Goal: Task Accomplishment & Management: Use online tool/utility

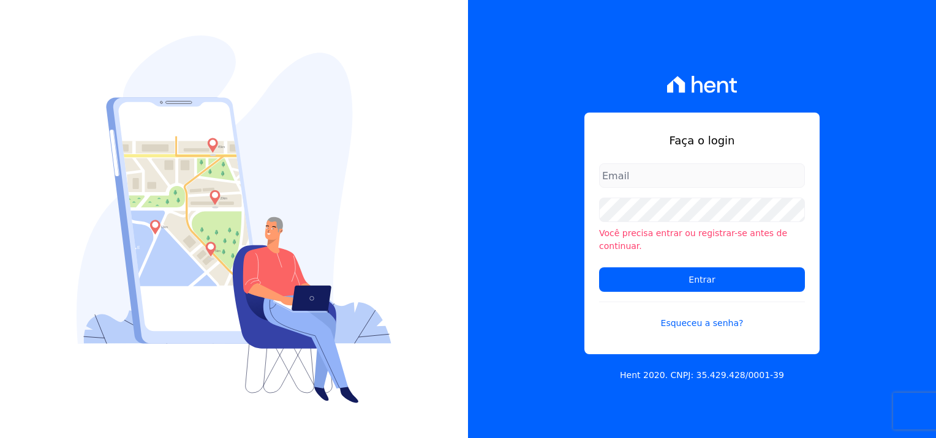
type input "[PERSON_NAME][EMAIL_ADDRESS][PERSON_NAME][DOMAIN_NAME]"
click at [716, 186] on input "natalia.alves@e-arke.com" at bounding box center [702, 175] width 206 height 24
click at [636, 313] on link "Esqueceu a senha?" at bounding box center [702, 316] width 206 height 28
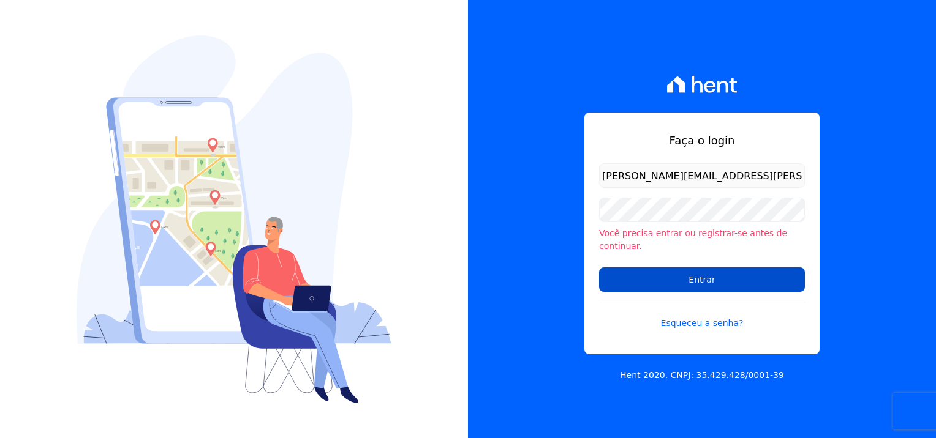
click at [737, 268] on input "Entrar" at bounding box center [702, 280] width 206 height 24
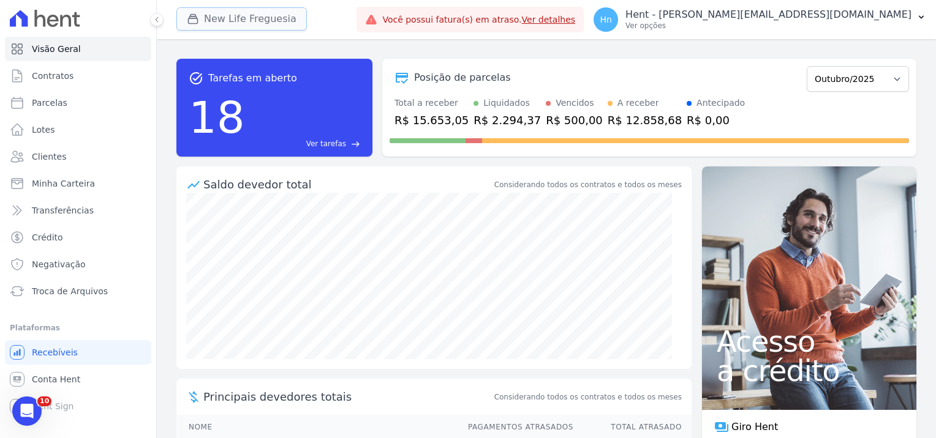
click at [265, 17] on button "New Life Freguesia" at bounding box center [241, 18] width 130 height 23
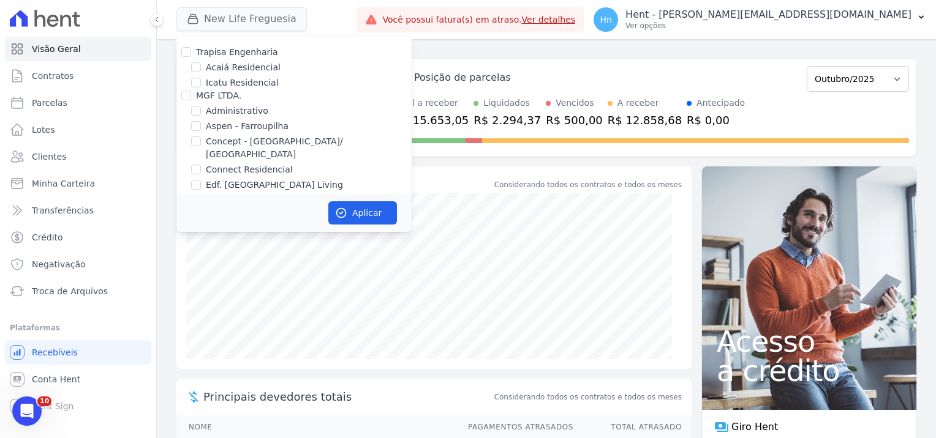
scroll to position [2701, 0]
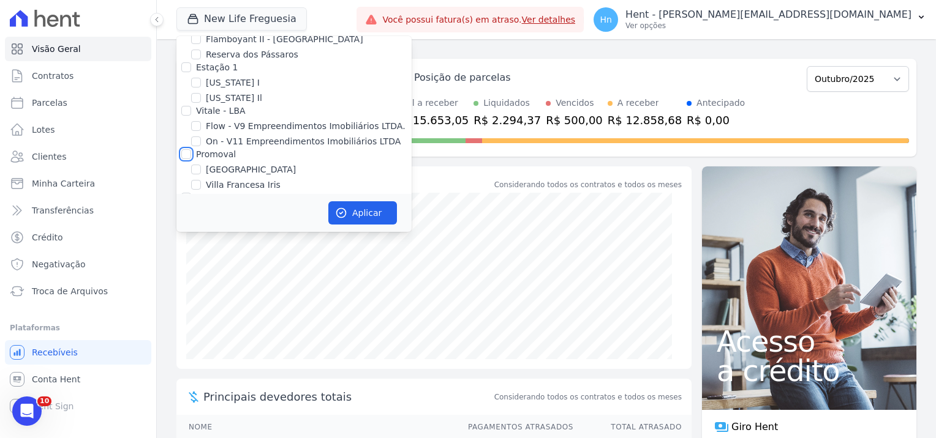
click at [184, 149] on input "Promoval" at bounding box center [186, 154] width 10 height 10
checkbox input "true"
click at [365, 211] on button "Aplicar" at bounding box center [362, 212] width 69 height 23
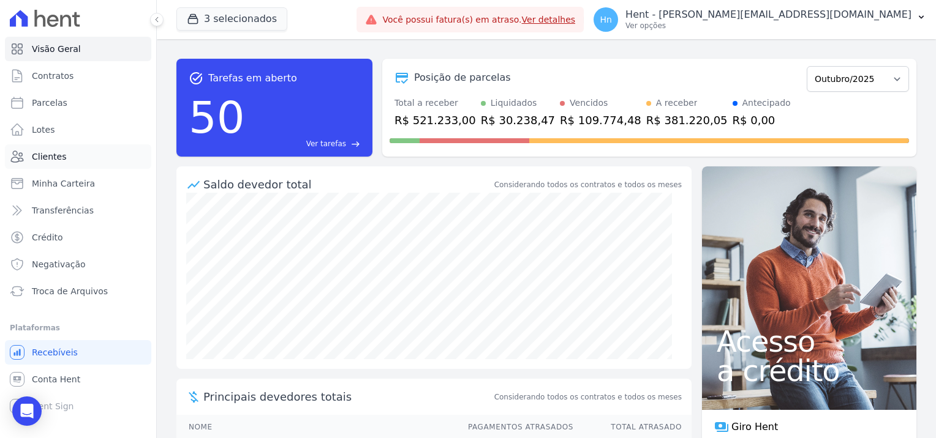
click at [59, 162] on span "Clientes" at bounding box center [49, 157] width 34 height 12
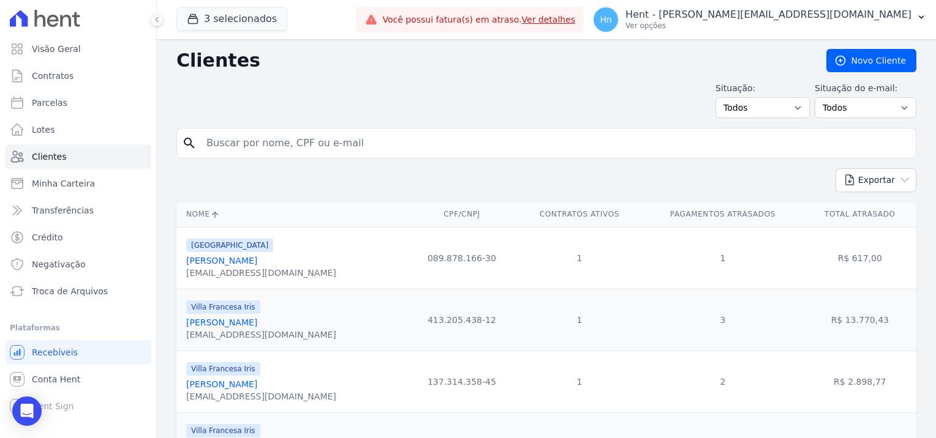
click at [246, 143] on input "search" at bounding box center [554, 143] width 711 height 24
click at [297, 139] on input "search" at bounding box center [554, 143] width 711 height 24
paste input "amos seguir com as assinaturas, vamos fazer via CV"
type input "amos seguir com as assinaturas, vamos fazer via CV"
click at [243, 142] on input "search" at bounding box center [554, 143] width 711 height 24
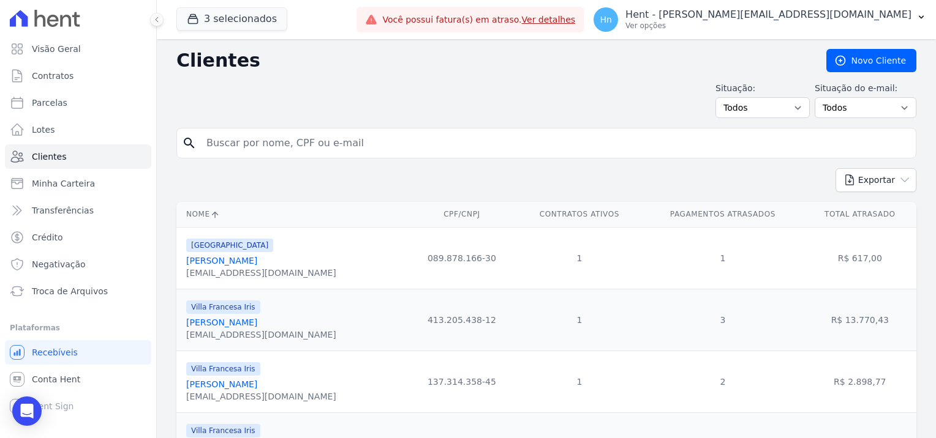
paste input "Lucas Alves De Souza"
type input "Lucas Alves De Souza"
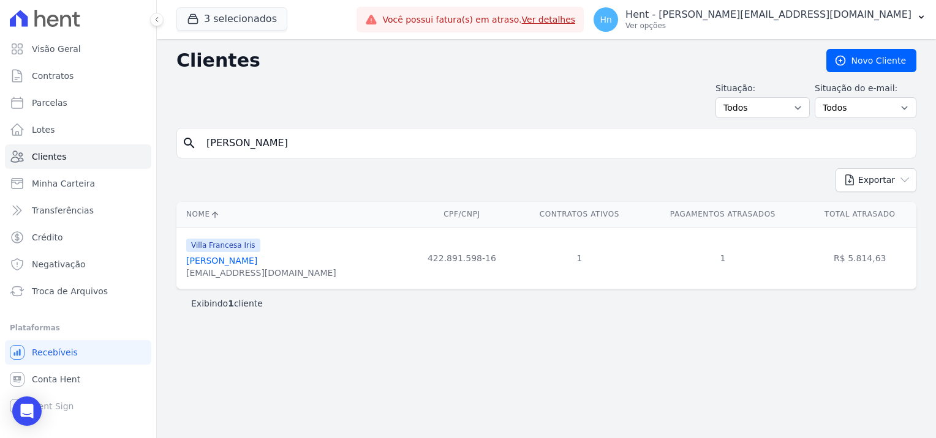
click at [255, 262] on link "Lucas Alves De Souza" at bounding box center [221, 261] width 71 height 10
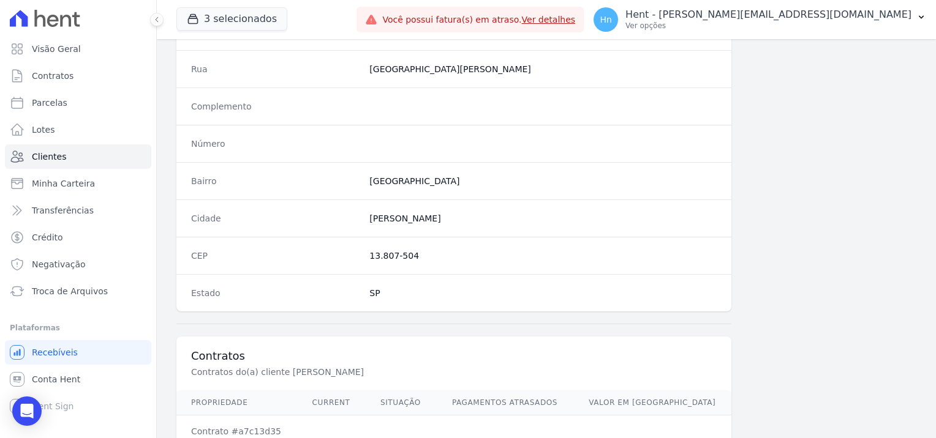
scroll to position [703, 0]
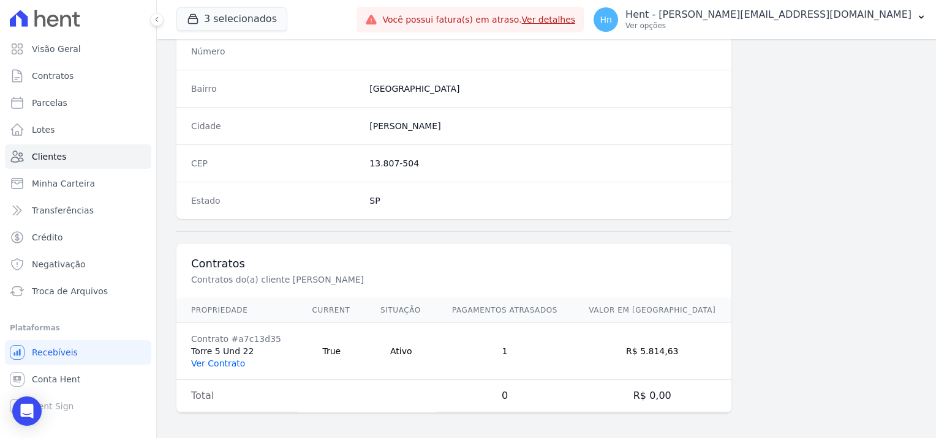
click at [225, 360] on link "Ver Contrato" at bounding box center [218, 364] width 54 height 10
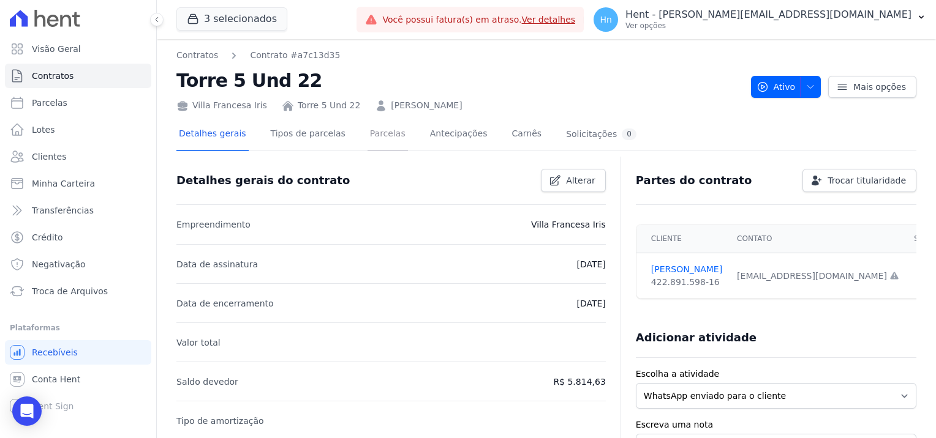
click at [370, 132] on link "Parcelas" at bounding box center [387, 135] width 40 height 32
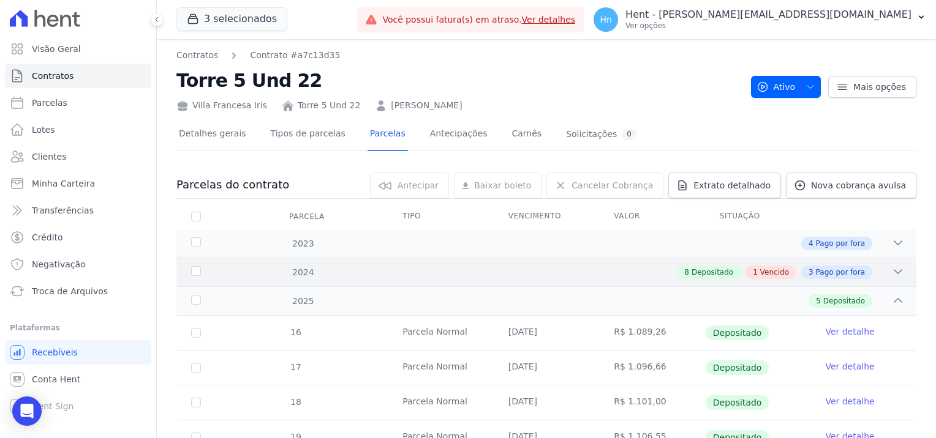
click at [891, 276] on icon at bounding box center [897, 272] width 12 height 12
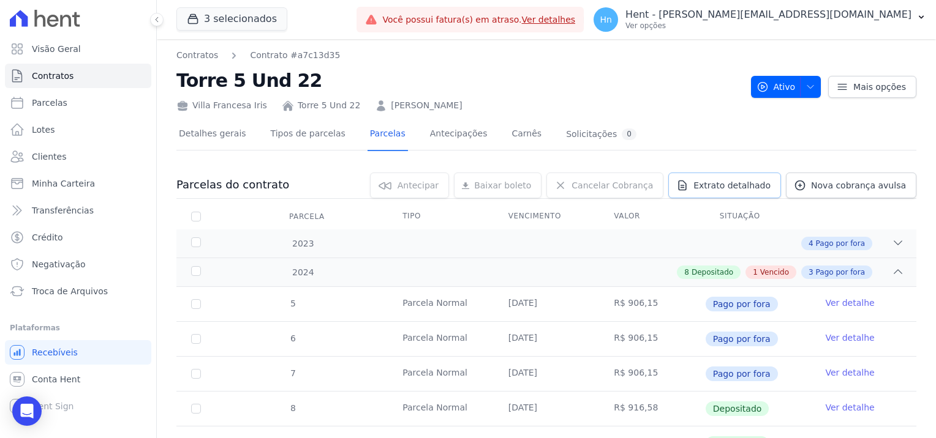
drag, startPoint x: 740, startPoint y: 183, endPoint x: 797, endPoint y: 198, distance: 59.0
click at [740, 183] on span "Extrato detalhado" at bounding box center [731, 185] width 77 height 12
click at [885, 183] on span "Exportar PDF" at bounding box center [896, 186] width 64 height 12
click at [590, 83] on h2 "Torre 5 Und 22" at bounding box center [458, 81] width 565 height 28
click at [53, 161] on span "Clientes" at bounding box center [49, 157] width 34 height 12
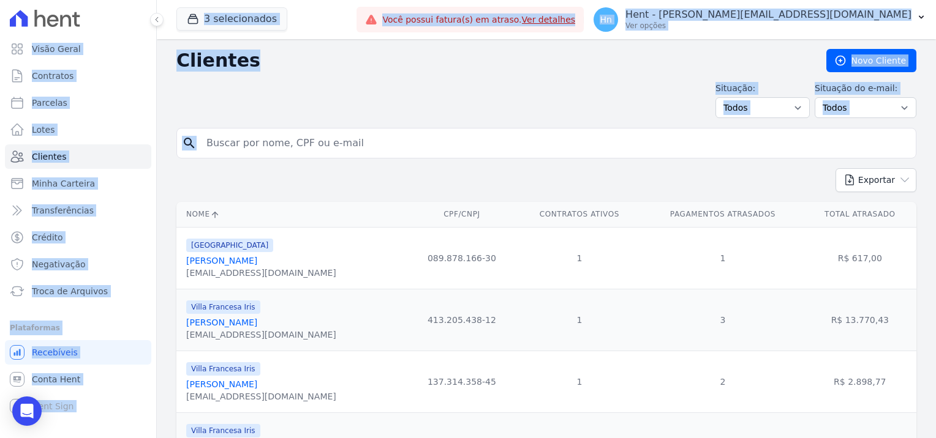
drag, startPoint x: 307, startPoint y: 144, endPoint x: 206, endPoint y: 138, distance: 100.6
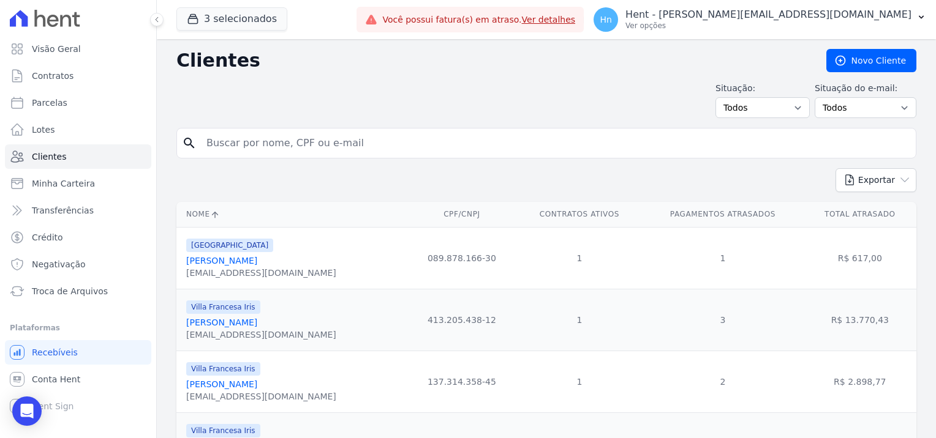
click at [225, 143] on input "search" at bounding box center [554, 143] width 711 height 24
paste input "Luiz Claudio Camargo Dos Santos"
type input "Luiz Claudio Camargo Dos Santos"
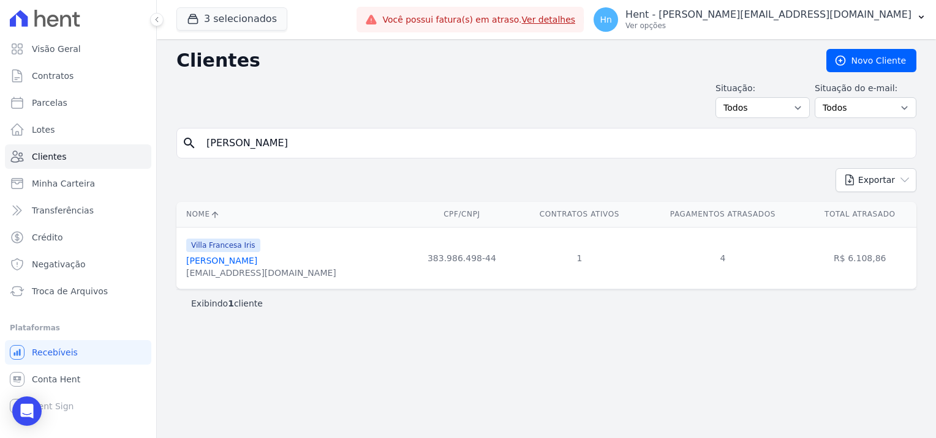
click at [257, 261] on link "Luiz Claudio Camargo Dos Santos" at bounding box center [221, 261] width 71 height 10
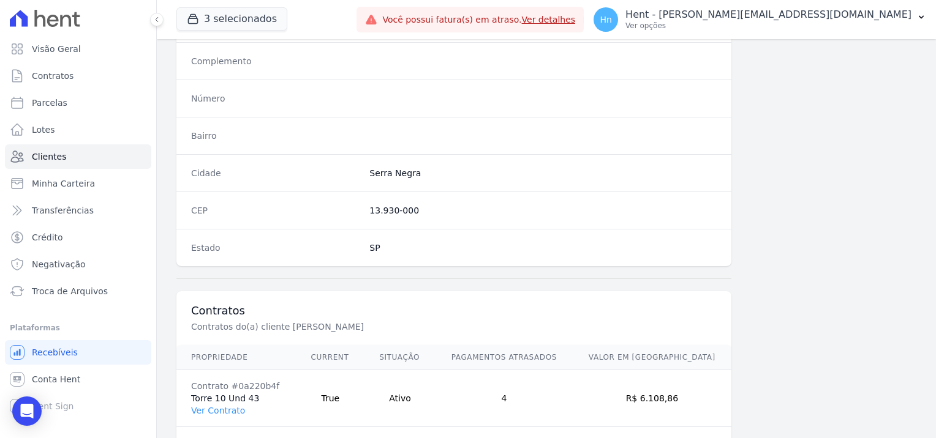
scroll to position [703, 0]
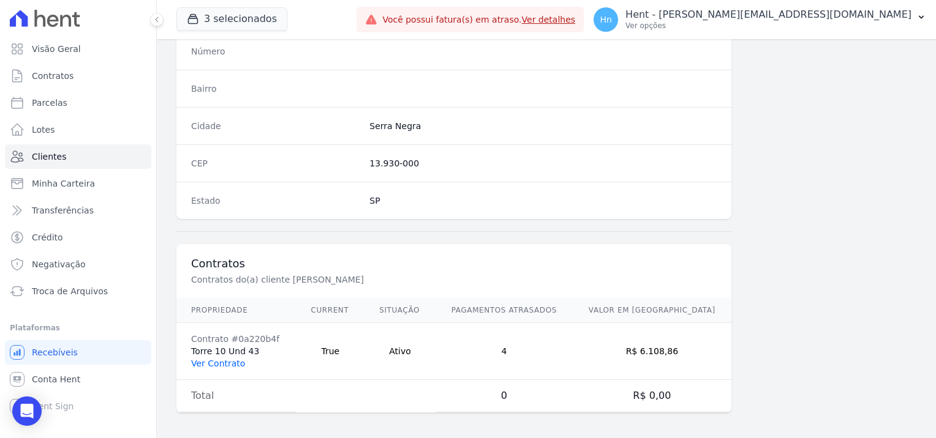
click at [225, 361] on link "Ver Contrato" at bounding box center [218, 364] width 54 height 10
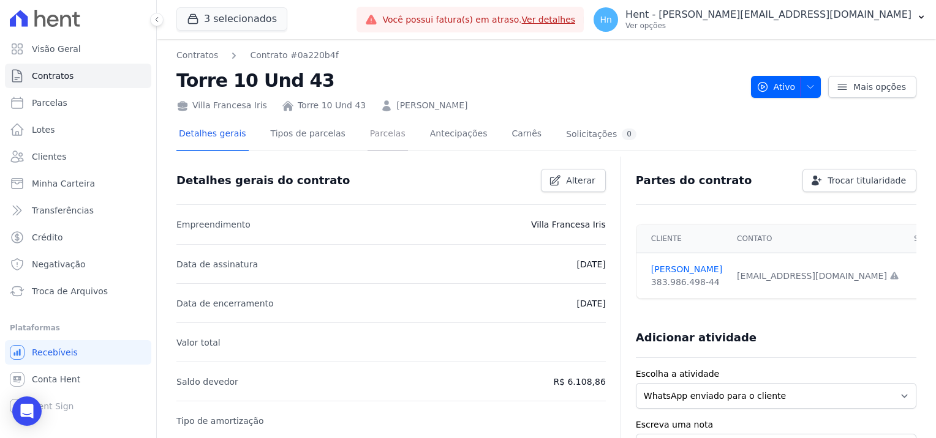
drag, startPoint x: 370, startPoint y: 135, endPoint x: 417, endPoint y: 184, distance: 68.4
click at [370, 135] on link "Parcelas" at bounding box center [387, 135] width 40 height 32
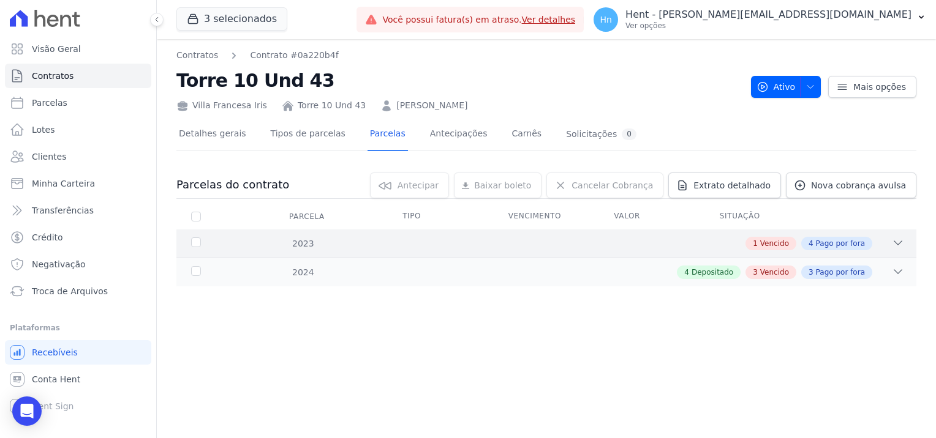
click at [899, 243] on icon at bounding box center [897, 243] width 12 height 12
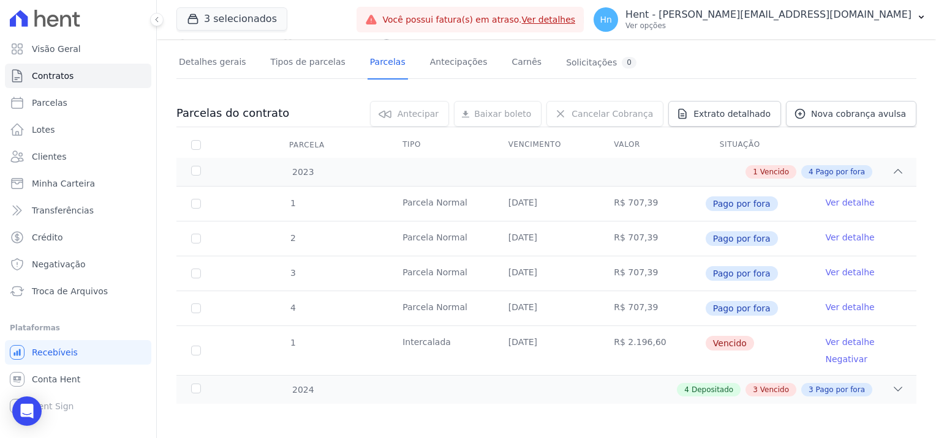
scroll to position [72, 0]
click at [891, 388] on icon at bounding box center [897, 389] width 12 height 12
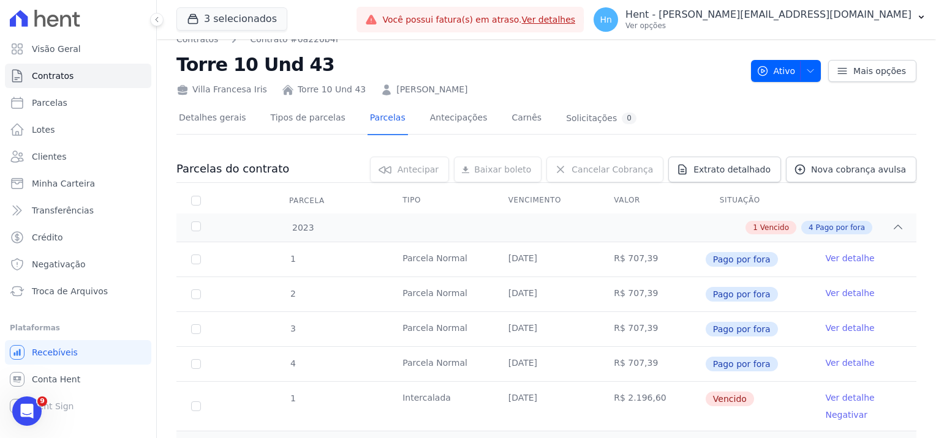
scroll to position [0, 0]
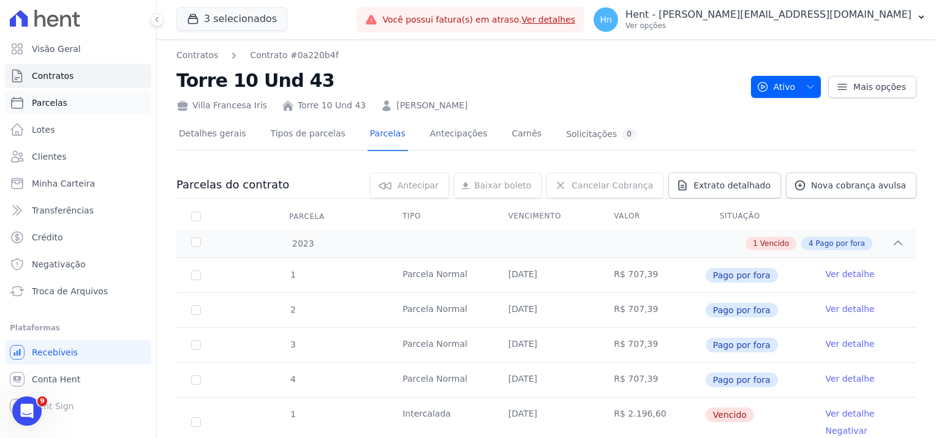
click at [64, 103] on link "Parcelas" at bounding box center [78, 103] width 146 height 24
select select
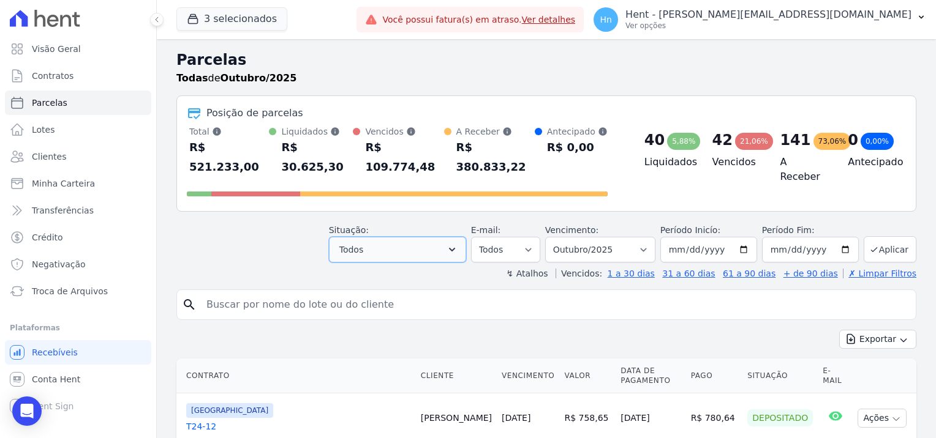
click at [455, 248] on icon "button" at bounding box center [452, 250] width 6 height 4
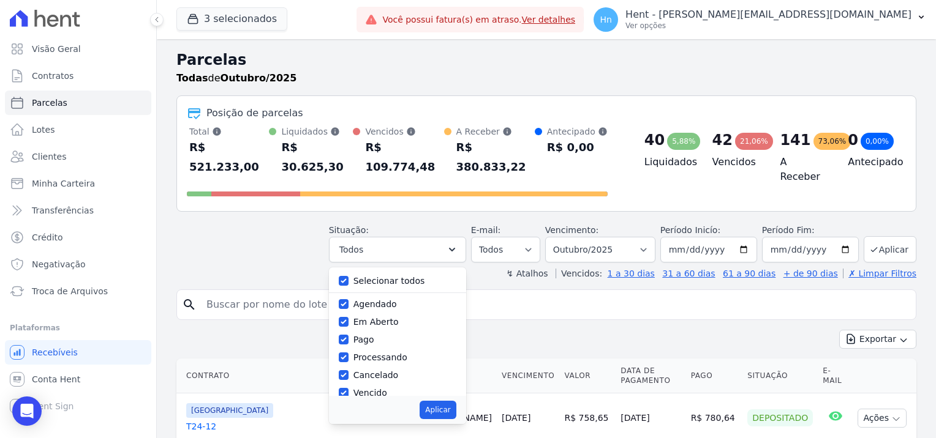
click at [387, 276] on label "Selecionar todos" at bounding box center [389, 281] width 72 height 10
click at [348, 276] on input "Selecionar todos" at bounding box center [344, 281] width 10 height 10
checkbox input "false"
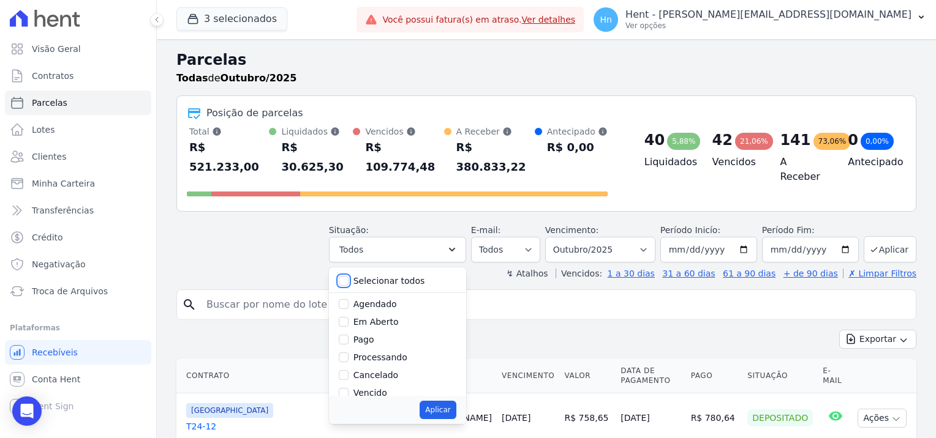
checkbox input "false"
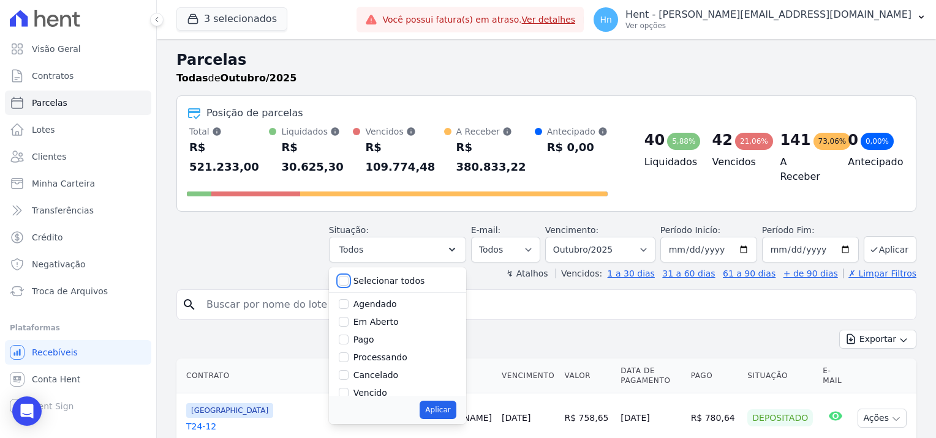
checkbox input "false"
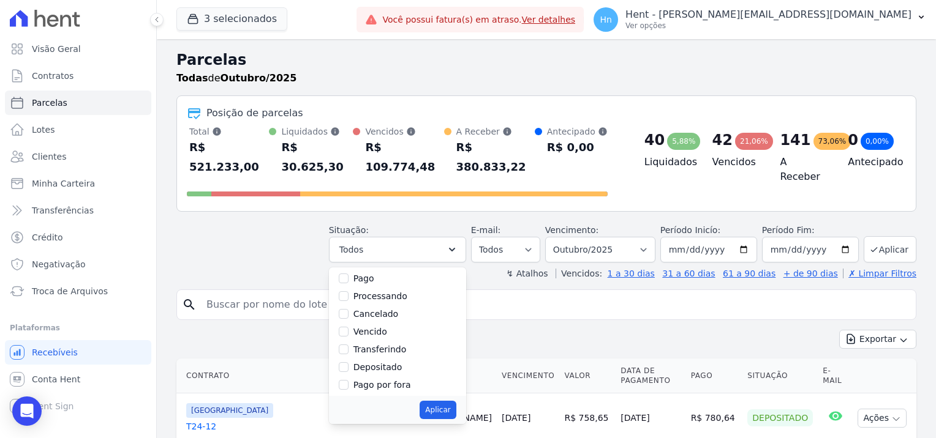
click at [379, 327] on label "Vencido" at bounding box center [370, 332] width 34 height 10
click at [348, 327] on input "Vencido" at bounding box center [344, 332] width 10 height 10
checkbox input "true"
click at [646, 237] on select "Filtrar por período ──────── Todos os meses Setembro/2022 Outubro/2022 Novembro…" at bounding box center [600, 250] width 110 height 26
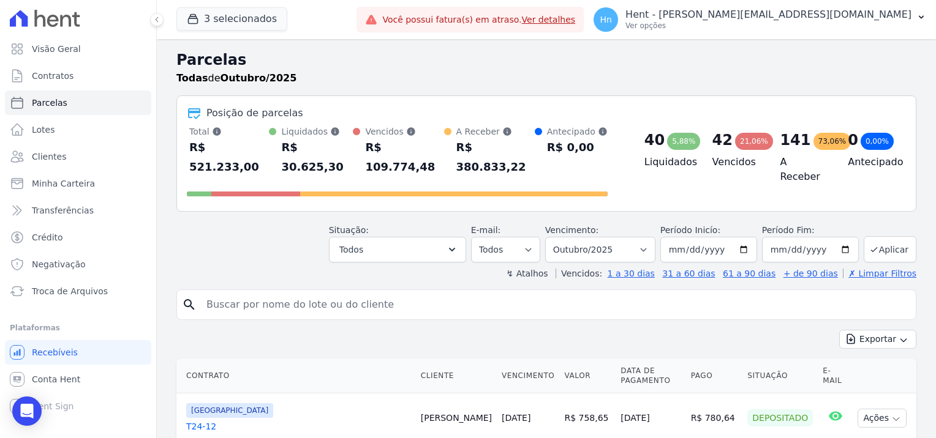
click at [739, 224] on div "Período Inicío: 2025-10-01" at bounding box center [708, 243] width 97 height 39
click at [835, 237] on input "2025-10-31" at bounding box center [810, 250] width 97 height 26
click at [743, 237] on input "2025-10-01" at bounding box center [708, 250] width 97 height 26
click at [643, 237] on select "Filtrar por período ──────── Todos os meses Setembro/2022 Outubro/2022 Novembro…" at bounding box center [600, 250] width 110 height 26
select select "all"
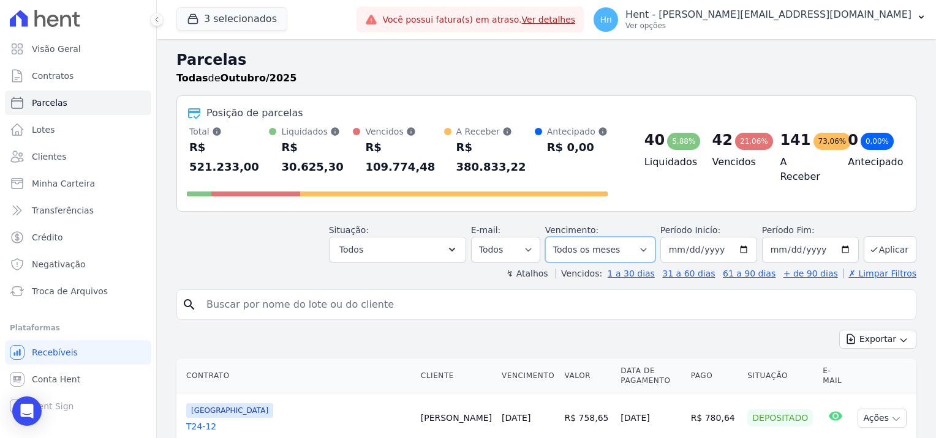
click at [555, 237] on select "Filtrar por período ──────── Todos os meses Setembro/2022 Outubro/2022 Novembro…" at bounding box center [600, 250] width 110 height 26
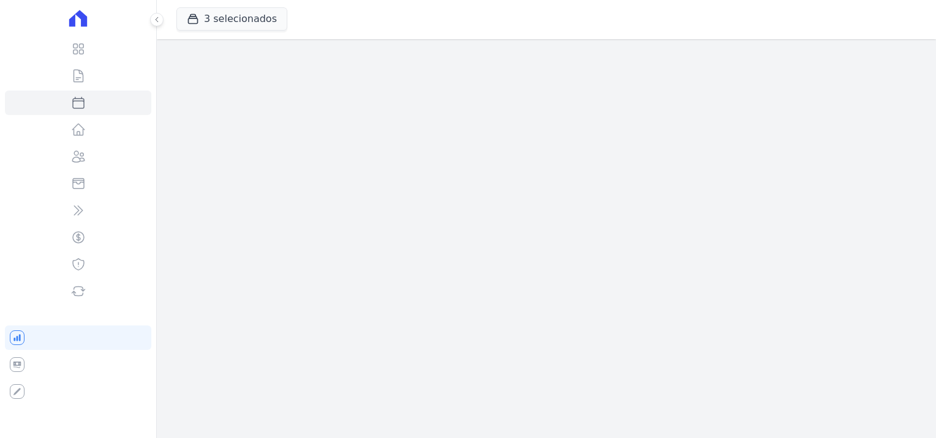
select select
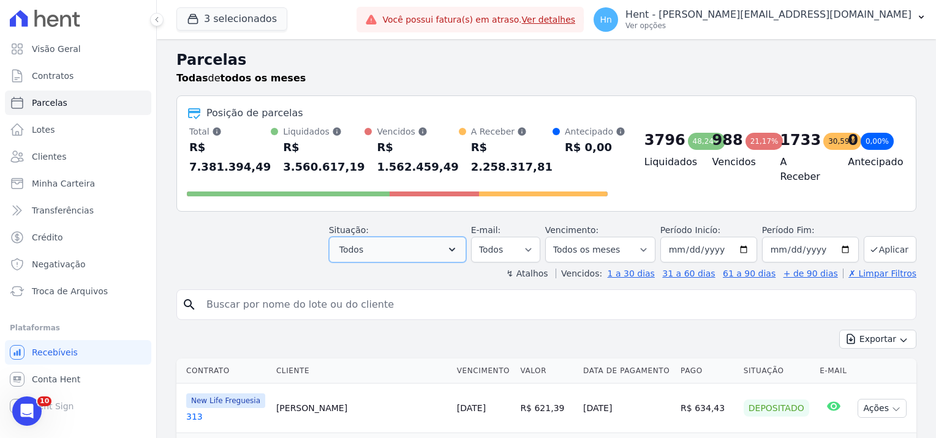
click at [458, 244] on icon "button" at bounding box center [452, 250] width 12 height 12
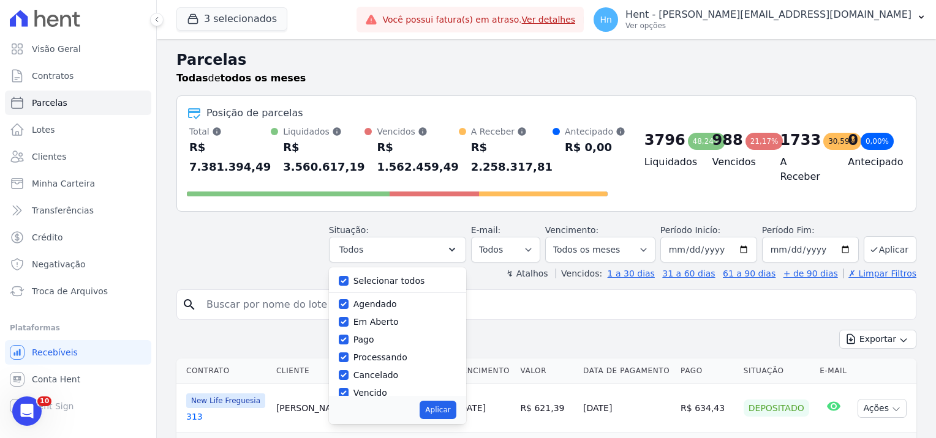
click at [395, 272] on div "Selecionar todos" at bounding box center [398, 281] width 118 height 18
click at [412, 268] on div "Selecionar todos Agendado Em Aberto Pago Processando Cancelado Vencido Transfer…" at bounding box center [397, 332] width 137 height 129
click at [414, 276] on label "Selecionar todos" at bounding box center [389, 281] width 72 height 10
click at [348, 276] on input "Selecionar todos" at bounding box center [344, 281] width 10 height 10
checkbox input "false"
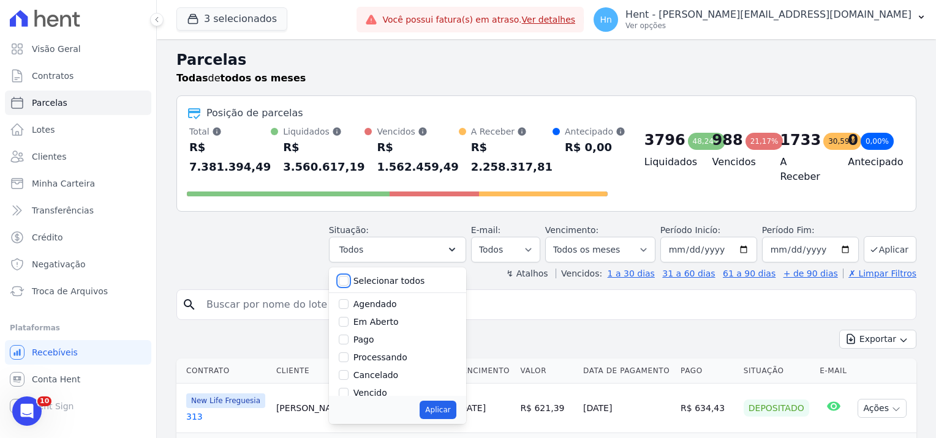
checkbox input "false"
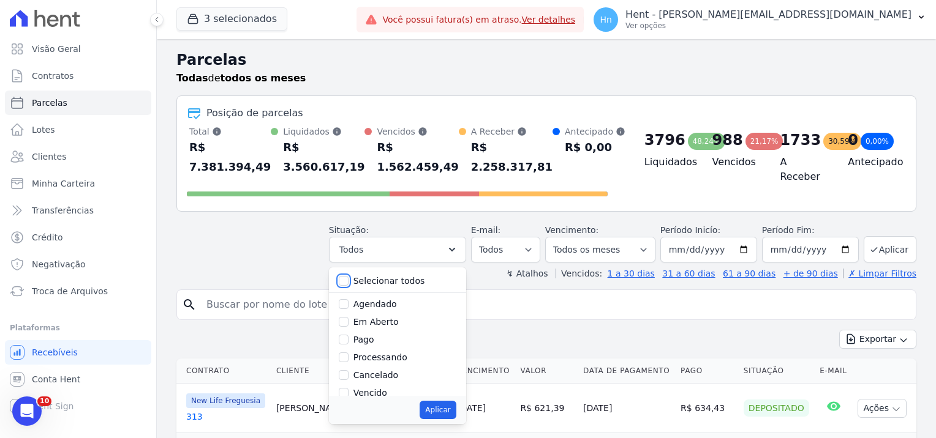
checkbox input "false"
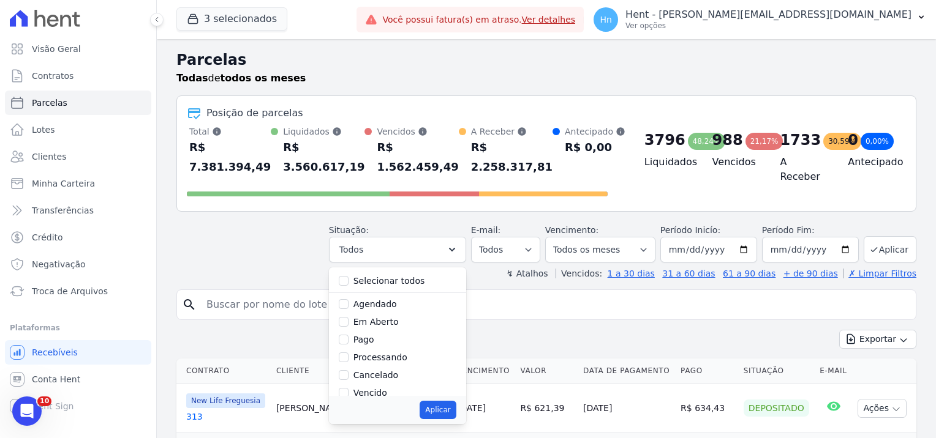
click at [381, 396] on div "Aplicar" at bounding box center [397, 410] width 137 height 28
click at [378, 388] on label "Vencido" at bounding box center [370, 393] width 34 height 10
click at [348, 388] on input "Vencido" at bounding box center [344, 393] width 10 height 10
checkbox input "true"
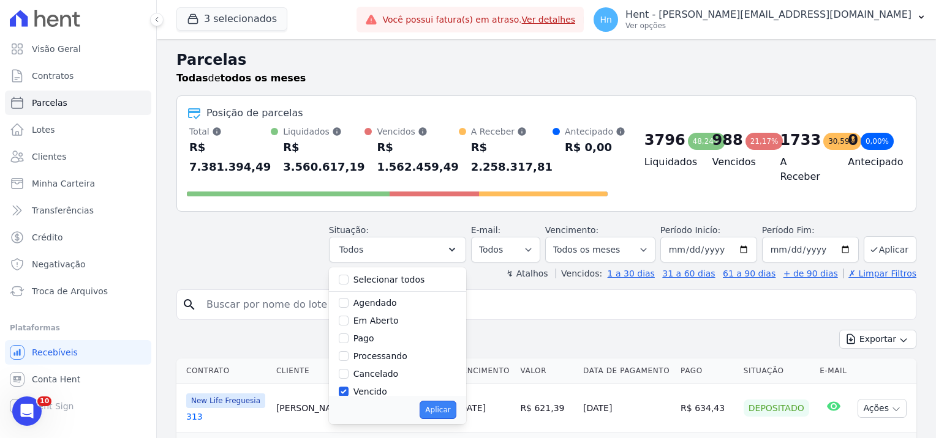
click at [451, 401] on button "Aplicar" at bounding box center [437, 410] width 36 height 18
select select "overdue"
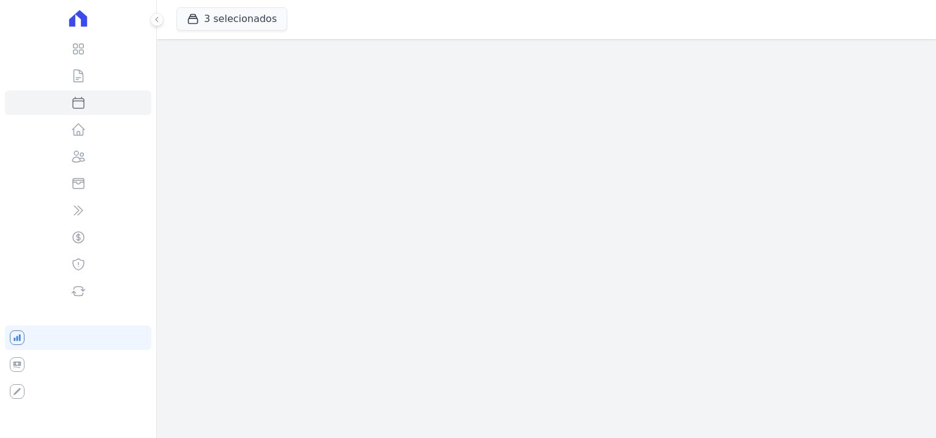
select select
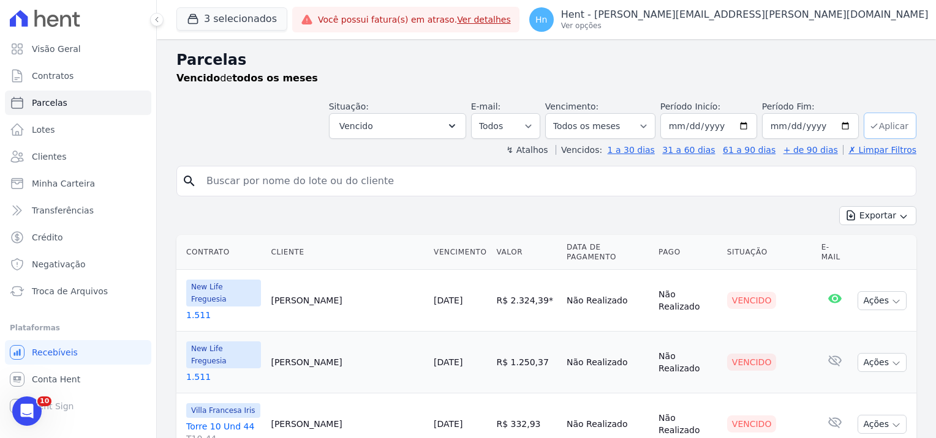
click at [887, 127] on button "Aplicar" at bounding box center [889, 126] width 53 height 26
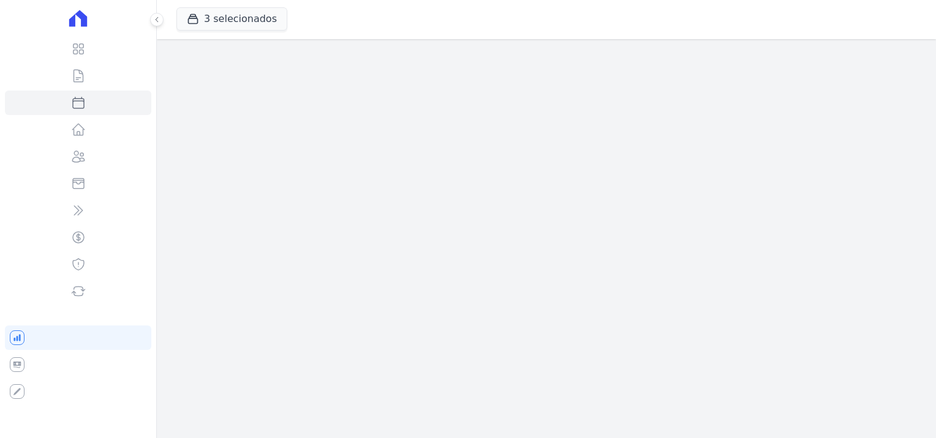
select select
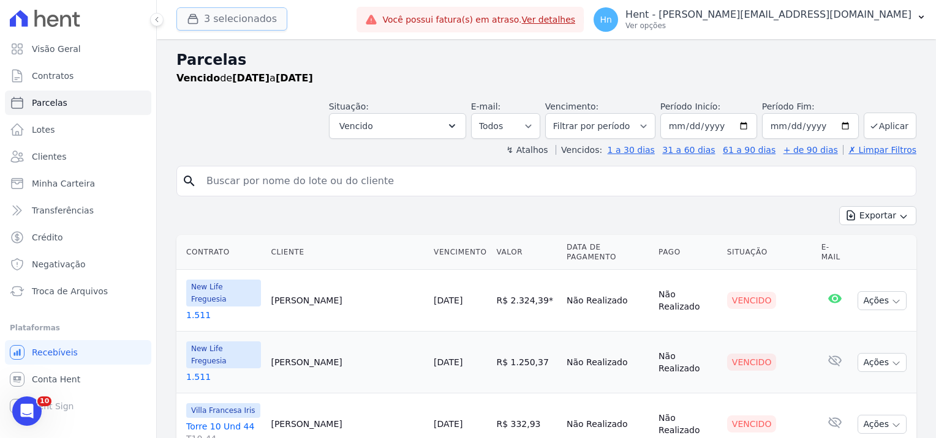
click at [249, 20] on button "3 selecionados" at bounding box center [231, 18] width 111 height 23
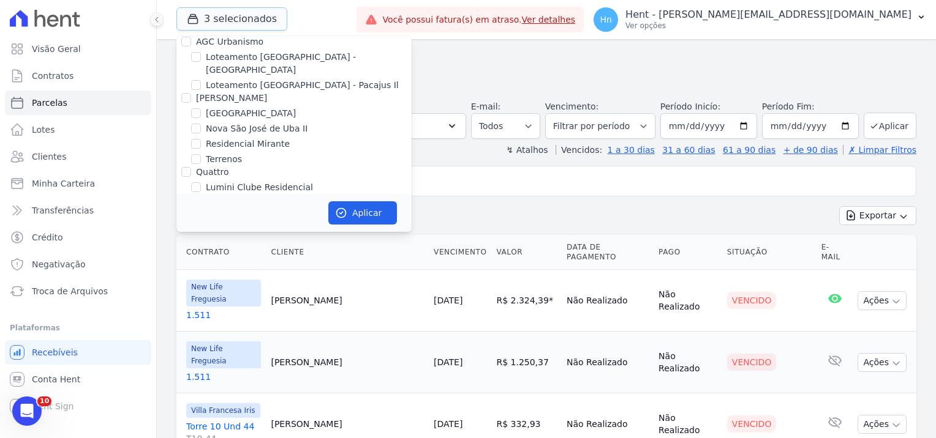
scroll to position [4218, 0]
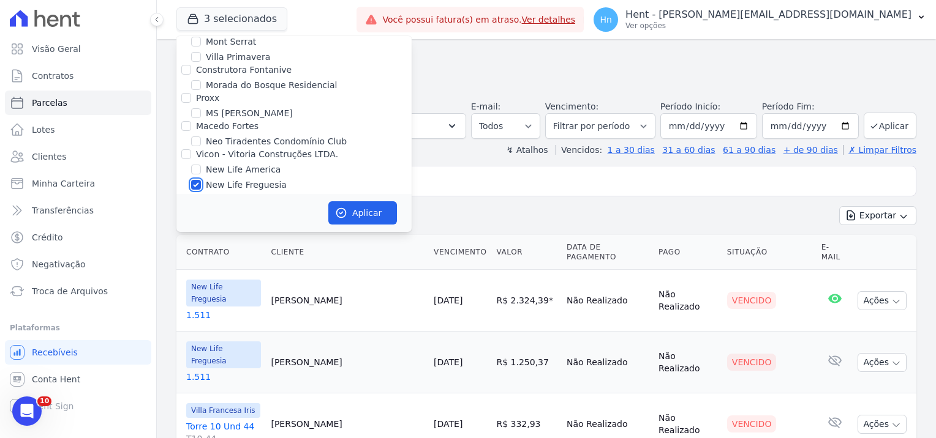
click at [192, 180] on input "New Life Freguesia" at bounding box center [196, 185] width 10 height 10
checkbox input "false"
click at [370, 209] on button "Aplicar" at bounding box center [362, 212] width 69 height 23
select select
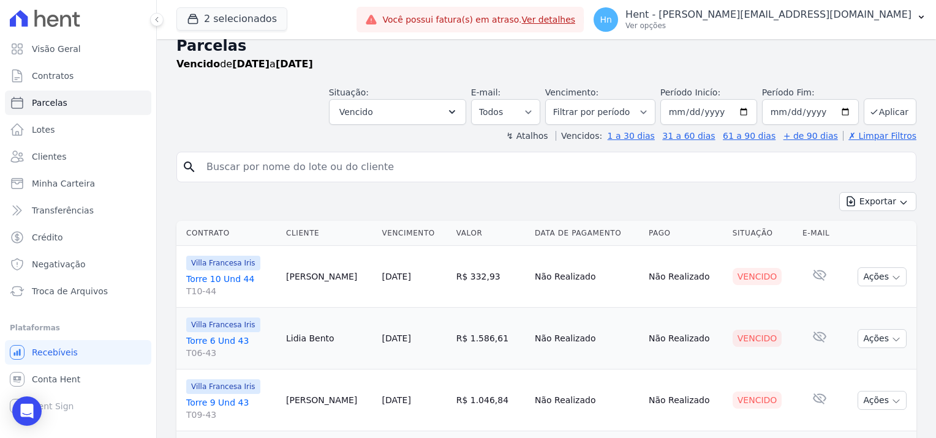
scroll to position [0, 0]
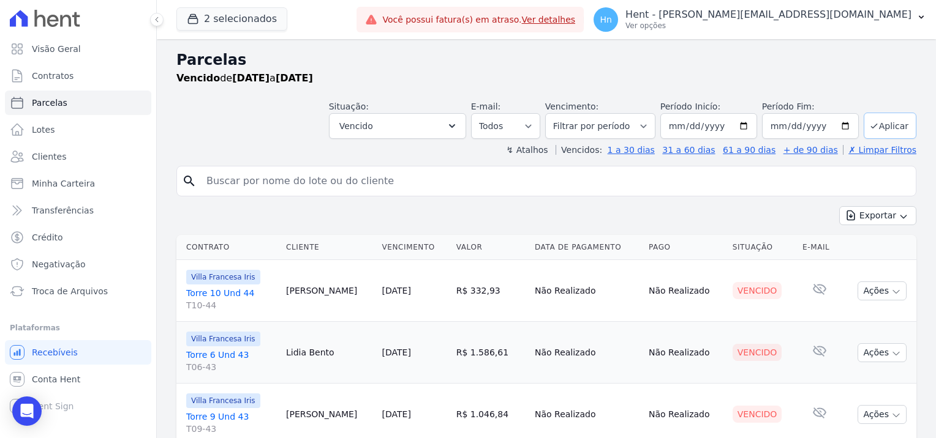
drag, startPoint x: 890, startPoint y: 127, endPoint x: 918, endPoint y: 140, distance: 31.0
click at [890, 129] on button "Aplicar" at bounding box center [889, 126] width 53 height 26
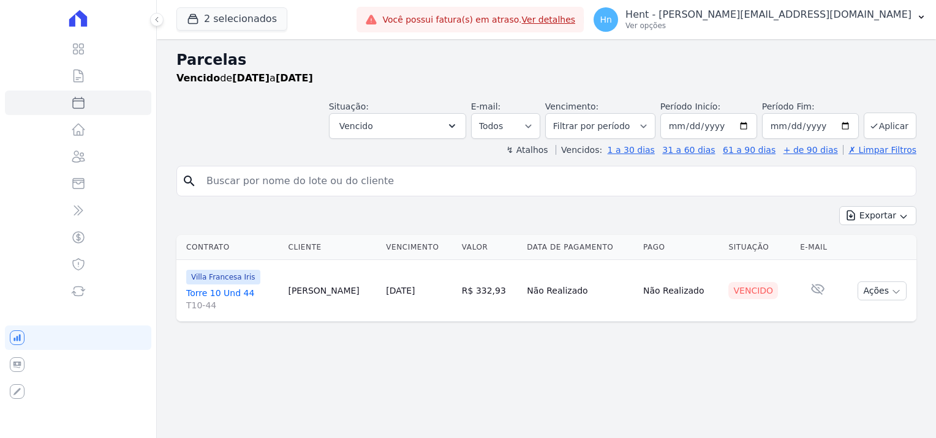
select select
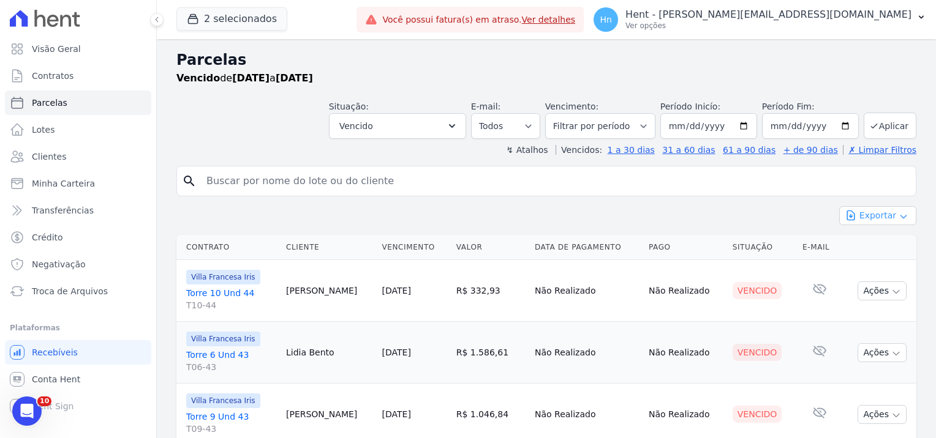
click at [885, 216] on button "Exportar" at bounding box center [877, 215] width 77 height 19
click at [895, 246] on span "Exportar PDF" at bounding box center [876, 245] width 64 height 12
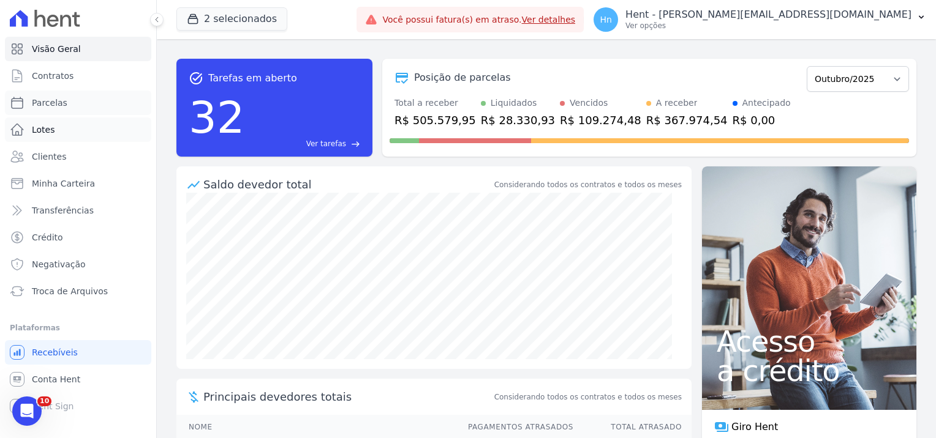
drag, startPoint x: 47, startPoint y: 103, endPoint x: 69, endPoint y: 130, distance: 35.3
click at [47, 103] on span "Parcelas" at bounding box center [50, 103] width 36 height 12
select select
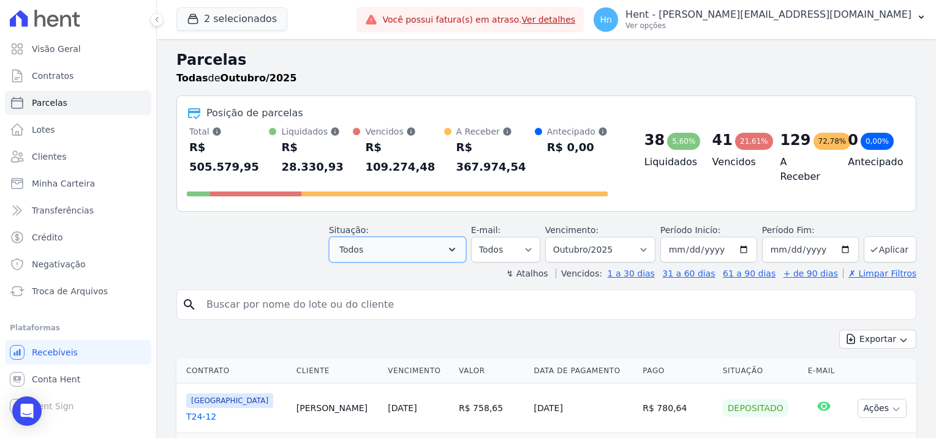
click at [458, 244] on icon "button" at bounding box center [452, 250] width 12 height 12
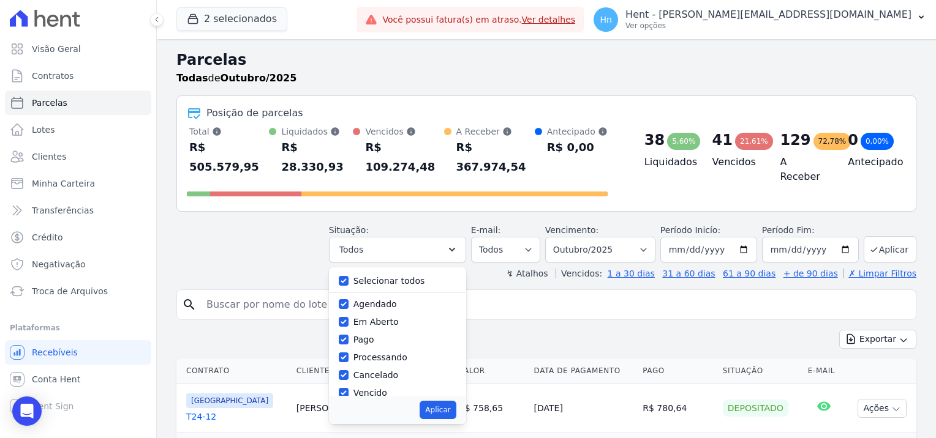
click at [412, 276] on label "Selecionar todos" at bounding box center [389, 281] width 72 height 10
click at [348, 276] on input "Selecionar todos" at bounding box center [344, 281] width 10 height 10
checkbox input "false"
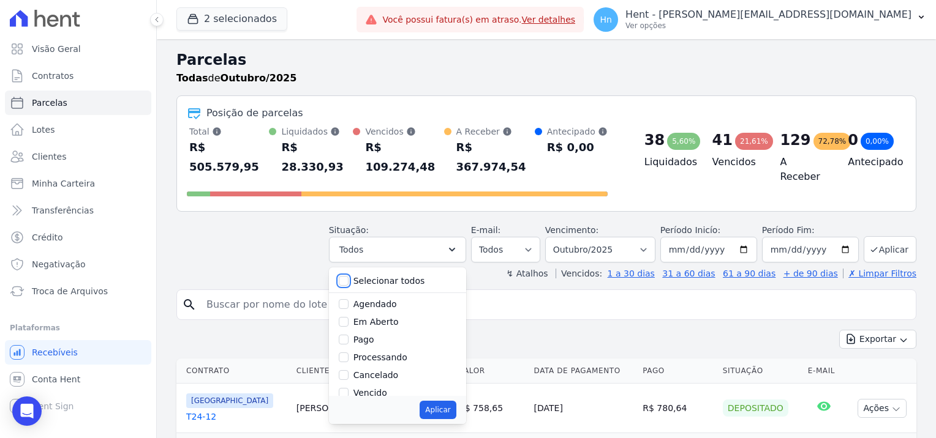
checkbox input "false"
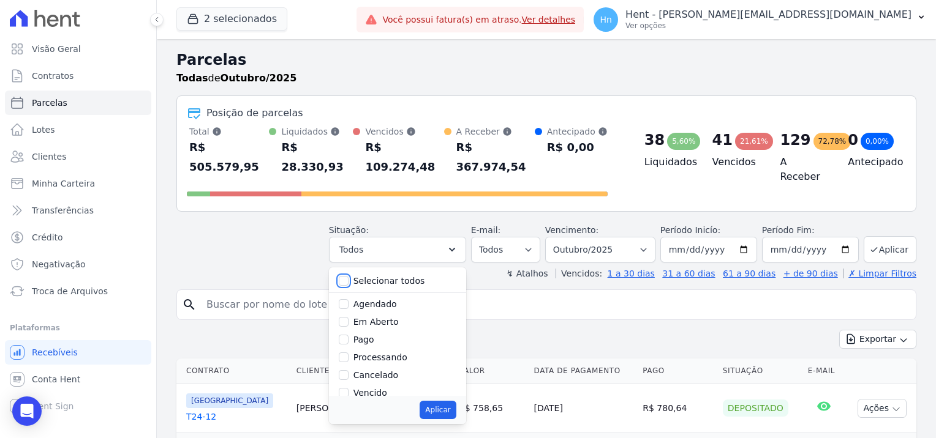
checkbox input "false"
click at [377, 388] on label "Vencido" at bounding box center [370, 393] width 34 height 10
click at [348, 388] on input "Vencido" at bounding box center [344, 393] width 10 height 10
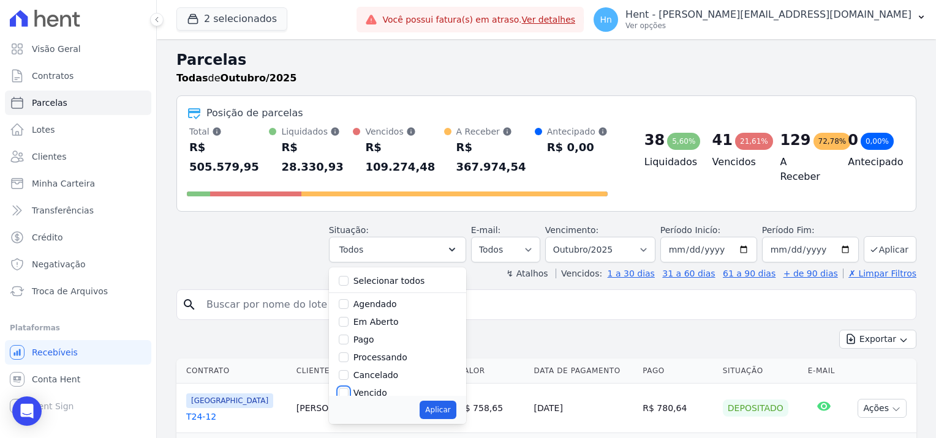
checkbox input "true"
click at [451, 401] on button "Aplicar" at bounding box center [437, 410] width 36 height 18
select select "overdue"
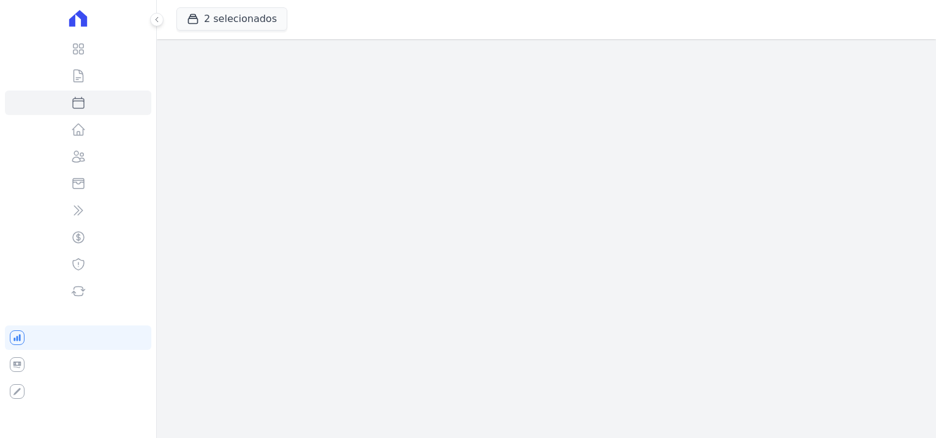
select select
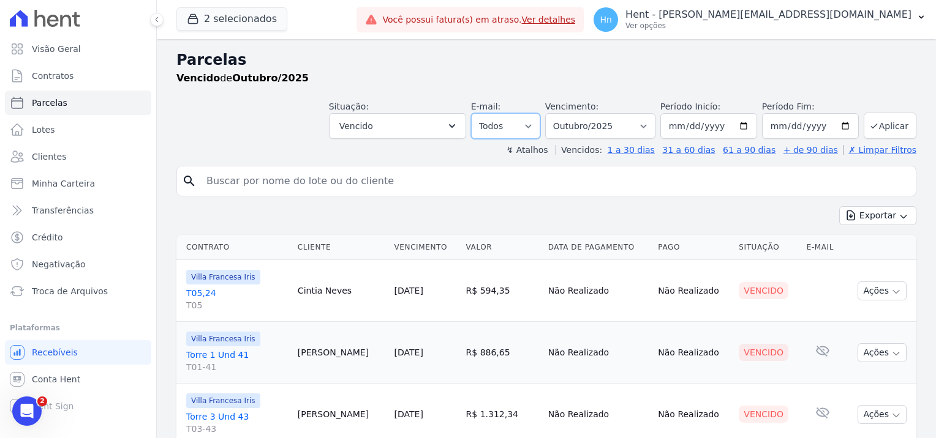
click at [531, 129] on select "Todos Lido Não-lido" at bounding box center [505, 126] width 69 height 26
click at [631, 119] on select "Filtrar por período ──────── Todos os meses Setembro/2023 Outubro/2023 Novembro…" at bounding box center [600, 126] width 110 height 26
click at [555, 113] on select "Filtrar por período ──────── Todos os meses Setembro/2023 Outubro/2023 Novembro…" at bounding box center [600, 126] width 110 height 26
click at [842, 123] on input "2025-10-31" at bounding box center [810, 126] width 97 height 26
click at [647, 126] on select "Filtrar por período ──────── Todos os meses Setembro/2023 Outubro/2023 Novembro…" at bounding box center [600, 126] width 110 height 26
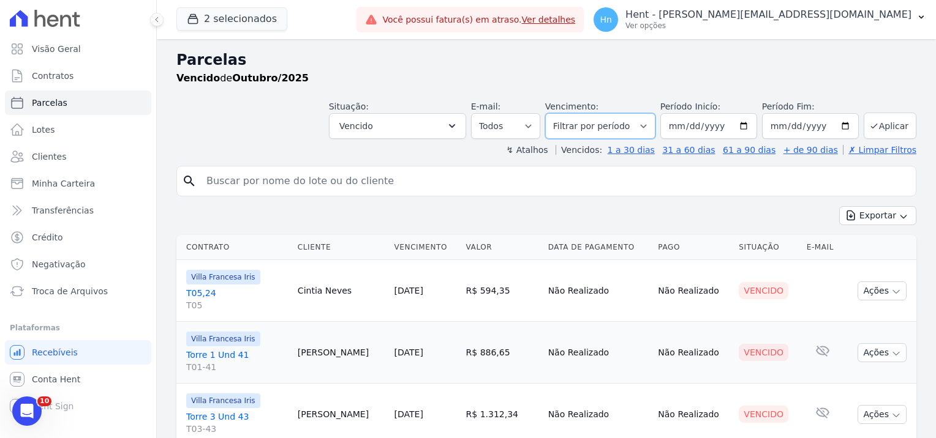
click at [555, 113] on select "Filtrar por período ──────── Todos os meses Setembro/2023 Outubro/2023 Novembro…" at bounding box center [600, 126] width 110 height 26
click at [620, 132] on select "Filtrar por período ──────── Todos os meses Setembro/2023 Outubro/2023 Novembro…" at bounding box center [600, 126] width 110 height 26
select select "all"
click at [555, 113] on select "Filtrar por período ──────── Todos os meses Setembro/2023 Outubro/2023 Novembro…" at bounding box center [600, 126] width 110 height 26
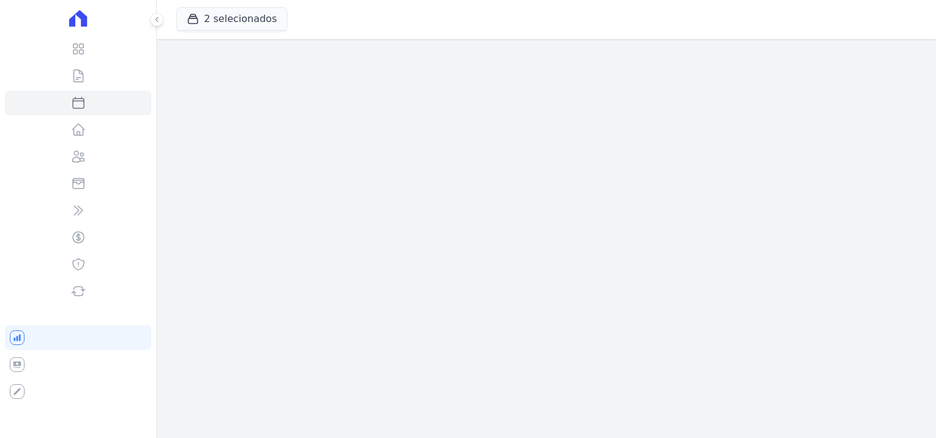
select select
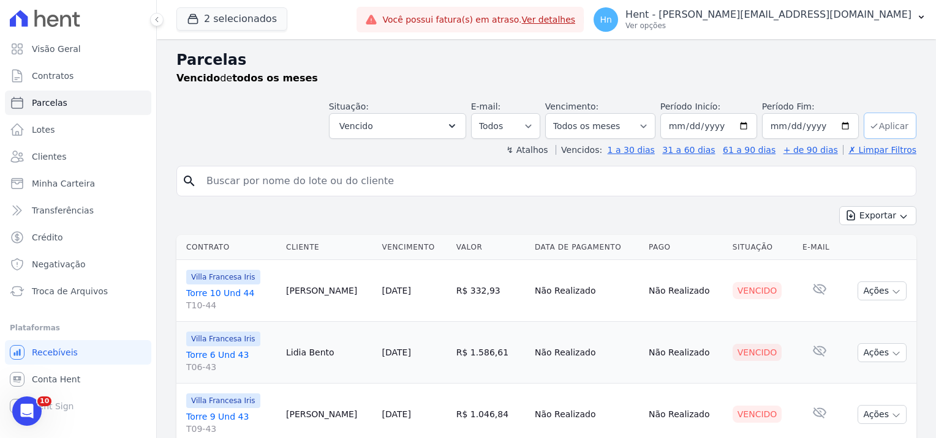
click at [883, 127] on button "Aplicar" at bounding box center [889, 126] width 53 height 26
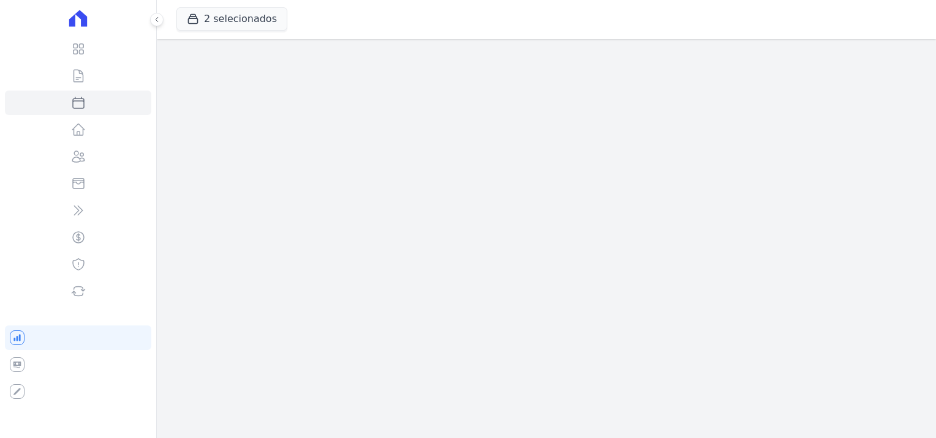
select select
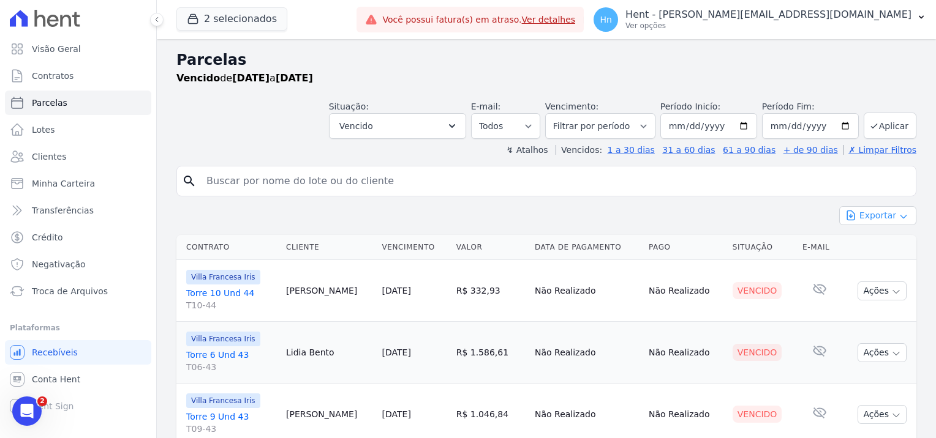
click at [899, 213] on button "Exportar" at bounding box center [877, 215] width 77 height 19
click at [885, 267] on span "Exportar CSV" at bounding box center [876, 266] width 65 height 12
